Goal: Share content: Share content

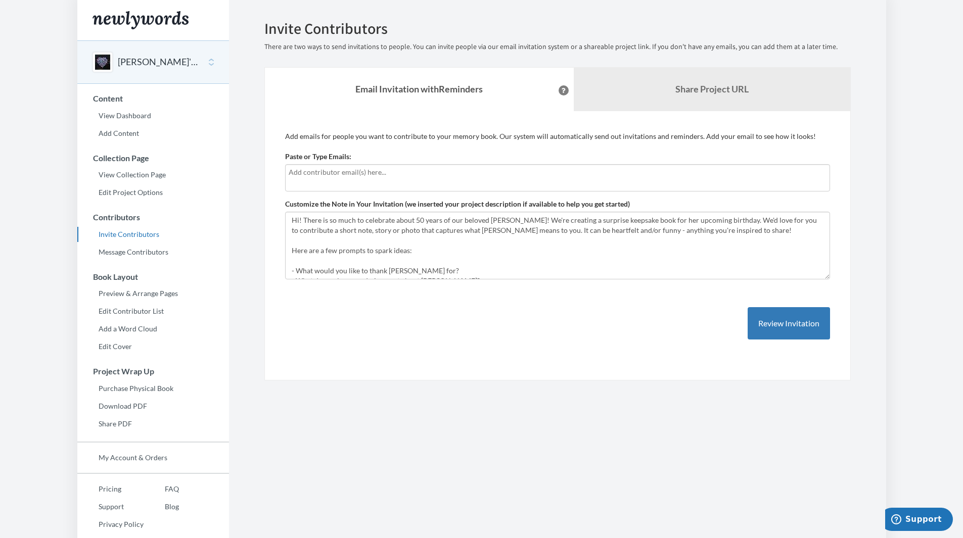
click at [561, 89] on icon at bounding box center [563, 90] width 4 height 5
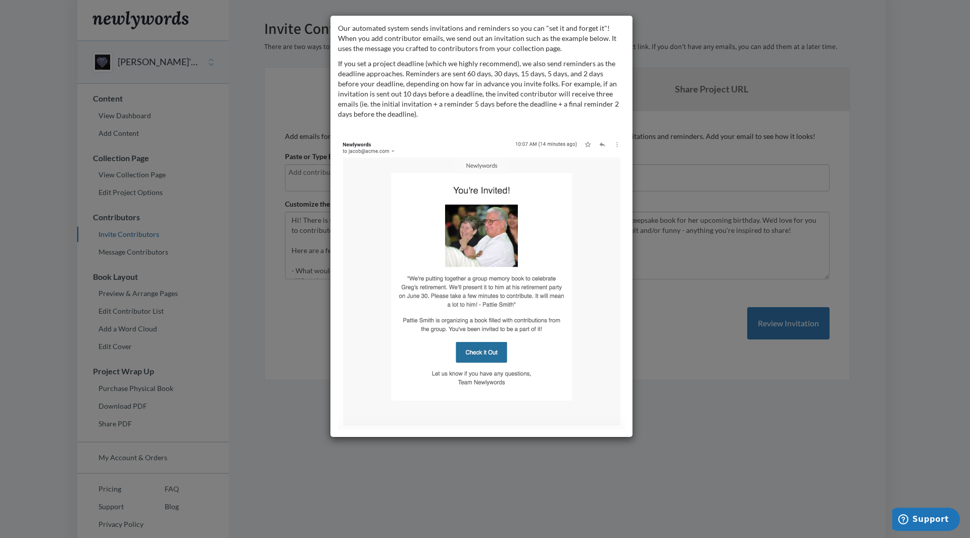
click at [700, 407] on div "Our automated system sends invitations and reminders so you can "set it and for…" at bounding box center [485, 269] width 970 height 538
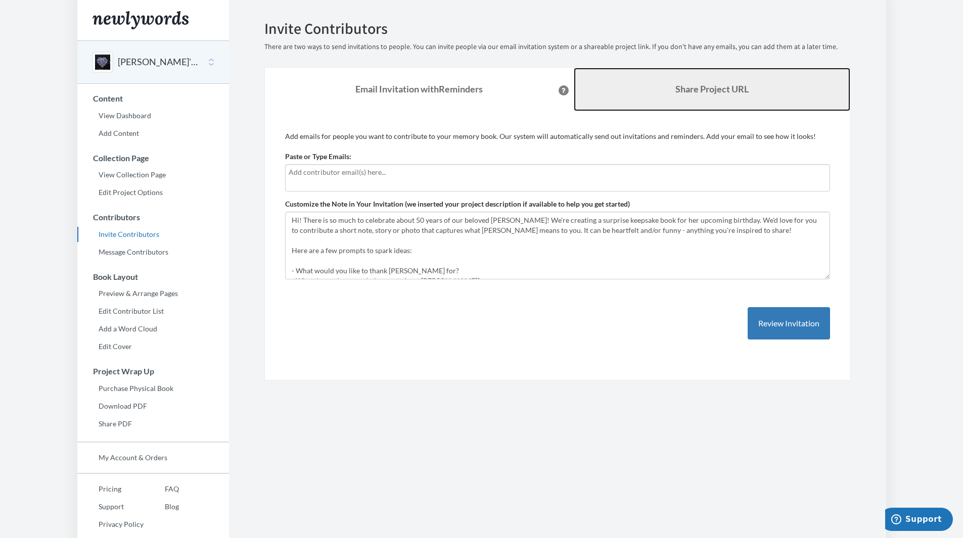
click at [715, 82] on link "Share Project URL" at bounding box center [711, 89] width 276 height 43
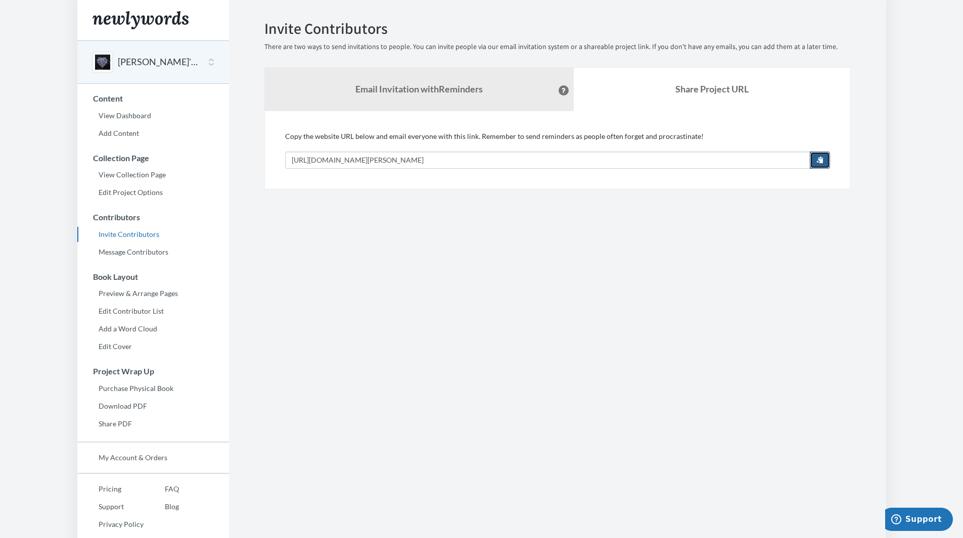
click at [820, 162] on span "button" at bounding box center [819, 159] width 7 height 7
click at [118, 189] on link "Edit Project Options" at bounding box center [153, 192] width 152 height 15
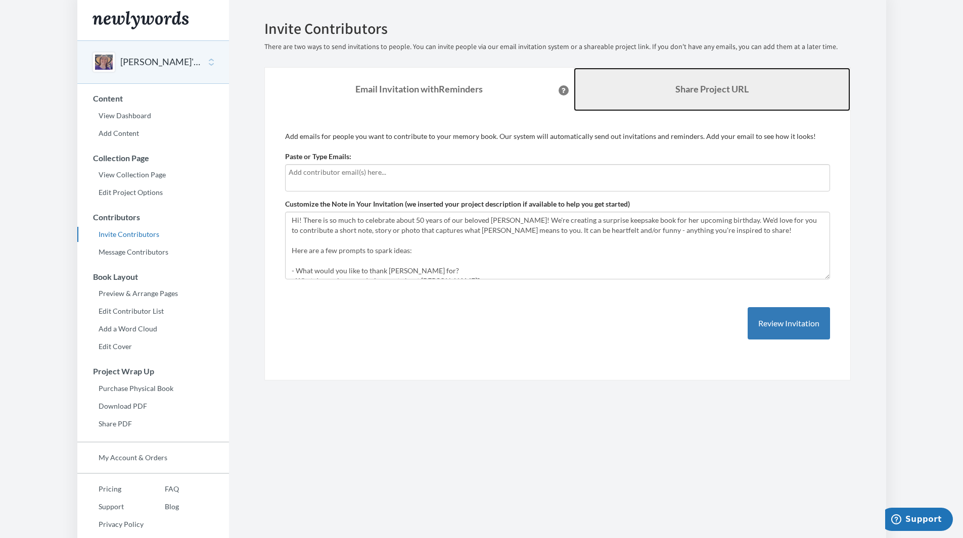
click at [715, 90] on b "Share Project URL" at bounding box center [711, 88] width 73 height 11
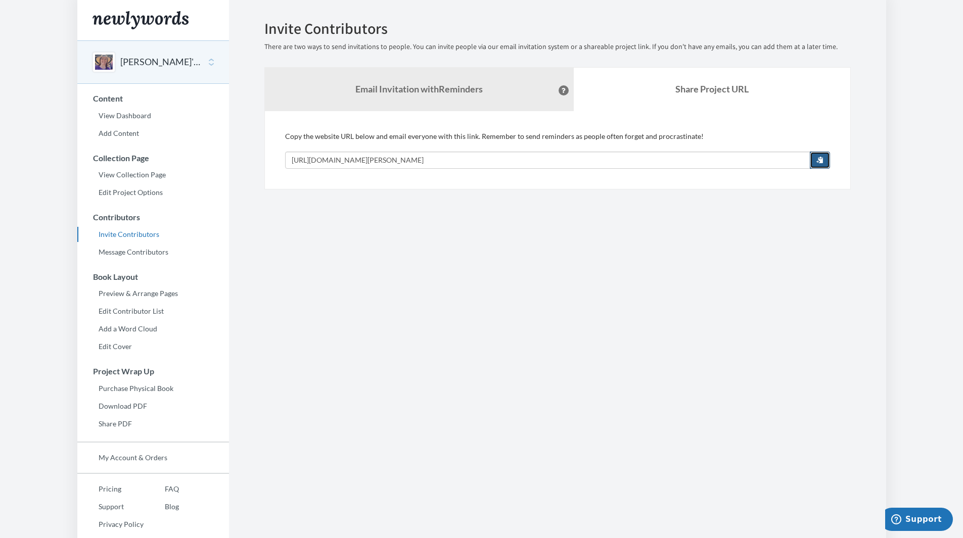
click at [824, 157] on button "button" at bounding box center [819, 160] width 20 height 17
